Goal: Task Accomplishment & Management: Manage account settings

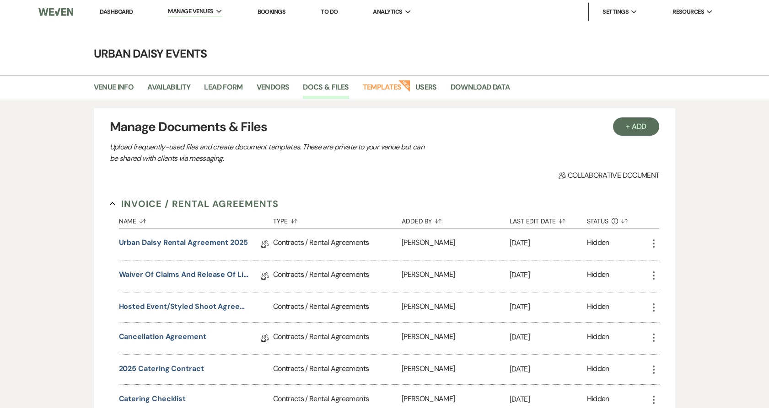
click at [175, 81] on link "Availability" at bounding box center [168, 89] width 43 height 17
select select "2"
select select "2026"
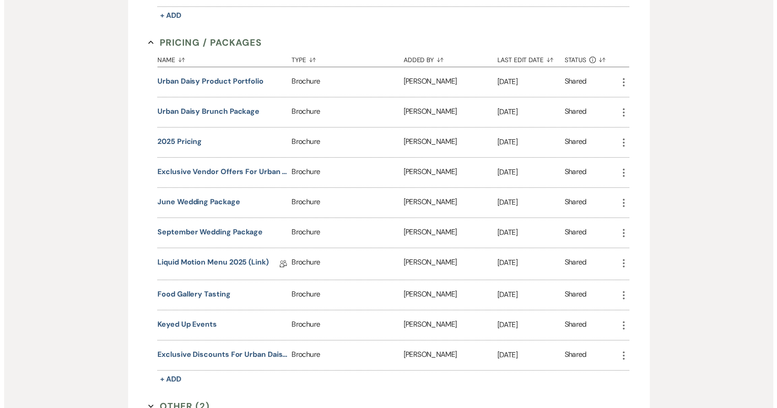
scroll to position [626, 0]
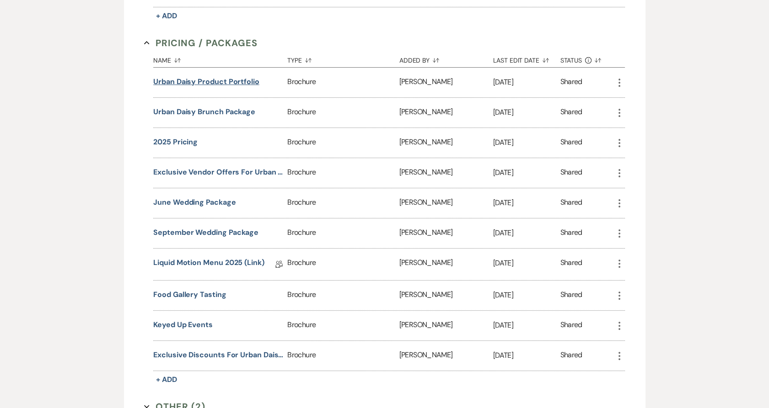
click at [188, 81] on button "Urban Daisy Product Portfolio" at bounding box center [206, 81] width 106 height 11
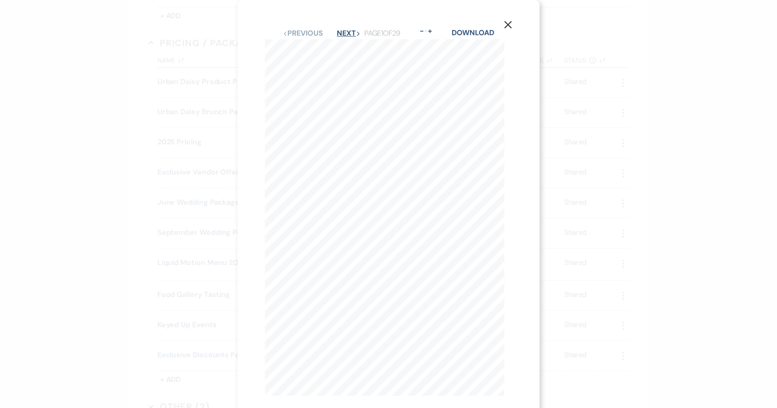
click at [344, 30] on button "Next Next" at bounding box center [349, 33] width 24 height 7
click at [344, 30] on button "Next Next" at bounding box center [348, 33] width 24 height 7
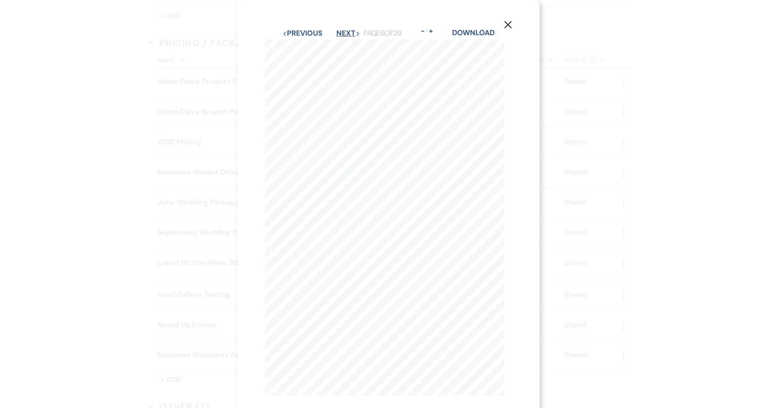
click at [344, 30] on button "Next Next" at bounding box center [348, 33] width 24 height 7
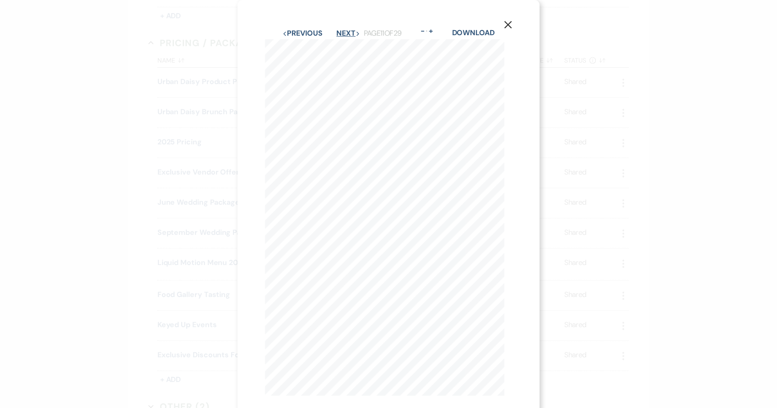
click at [344, 30] on button "Next Next" at bounding box center [348, 33] width 24 height 7
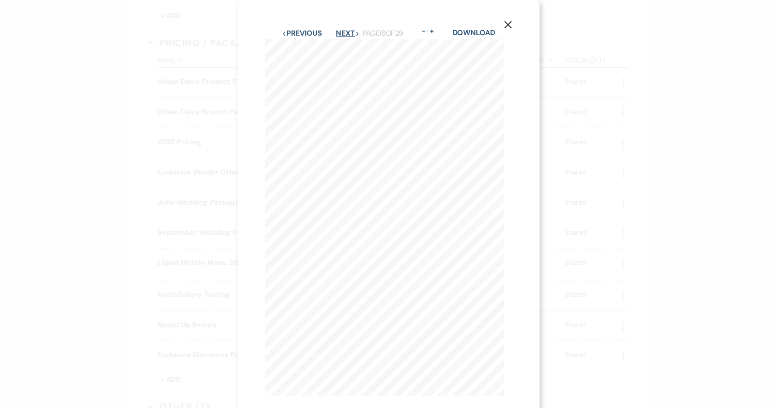
click at [344, 30] on button "Next Next" at bounding box center [348, 33] width 24 height 7
click at [380, 116] on div "Previous Previous Next Next Page 20 of 29 - Zoom + Download WOODEN ARCH dark wa…" at bounding box center [388, 211] width 247 height 369
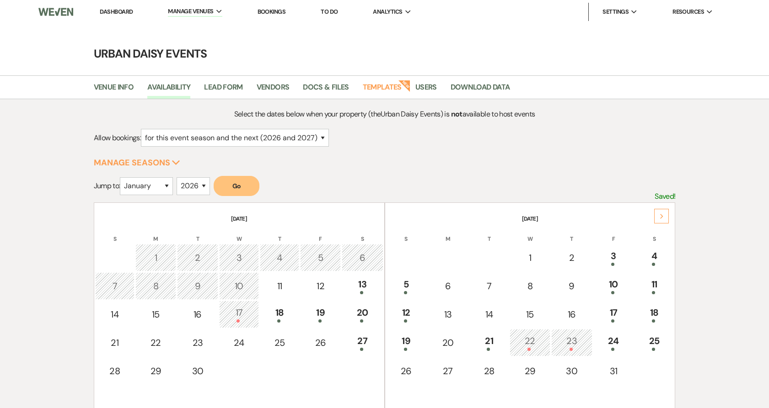
select select "2"
select select "2026"
click at [608, 290] on div "10" at bounding box center [613, 286] width 30 height 17
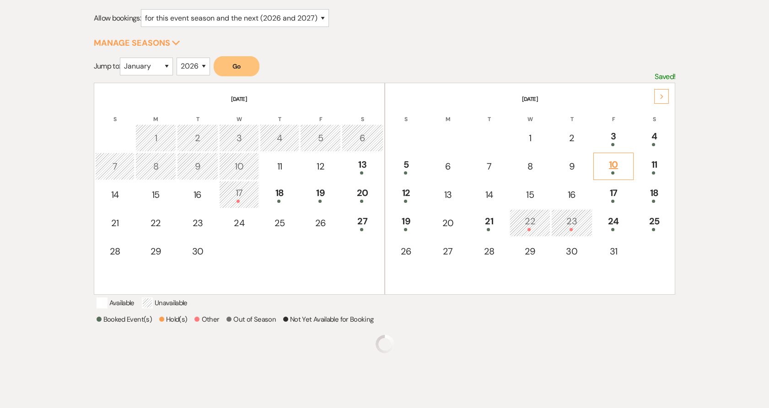
scroll to position [159, 0]
